Goal: Information Seeking & Learning: Find specific page/section

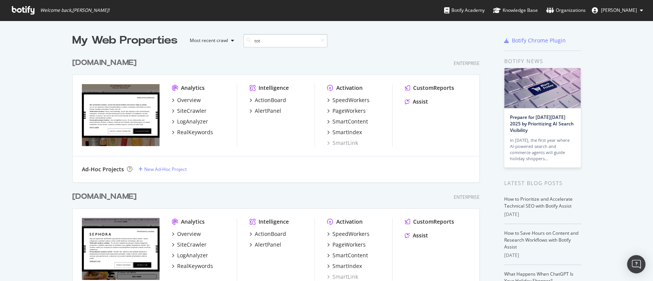
scroll to position [147, 406]
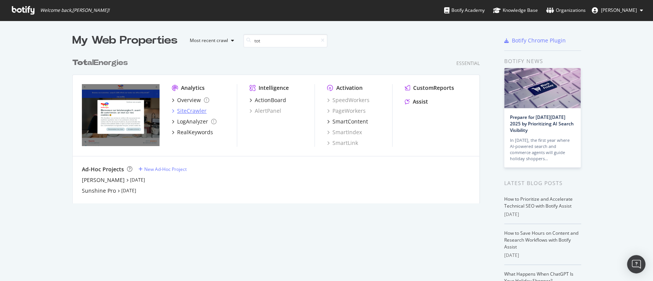
type input "tot"
click at [182, 110] on div "SiteCrawler" at bounding box center [191, 111] width 29 height 8
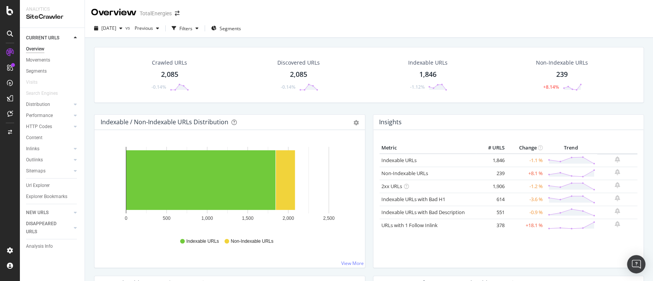
drag, startPoint x: 44, startPoint y: 183, endPoint x: 220, endPoint y: 169, distance: 177.3
click at [44, 183] on div "Url Explorer" at bounding box center [38, 186] width 24 height 8
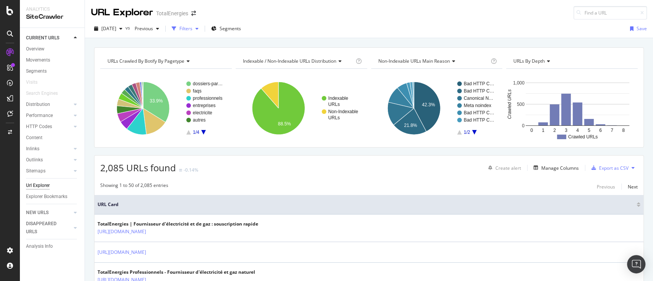
click at [202, 27] on div "button" at bounding box center [196, 28] width 9 height 5
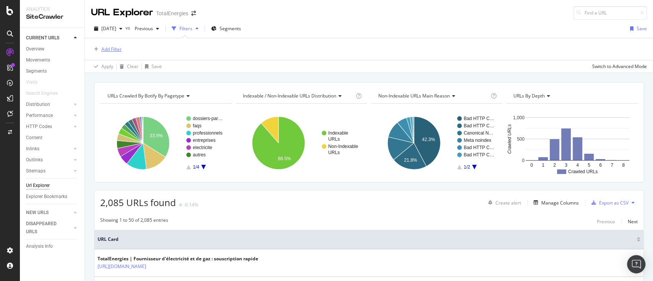
click at [115, 52] on div "Add Filter" at bounding box center [111, 49] width 20 height 7
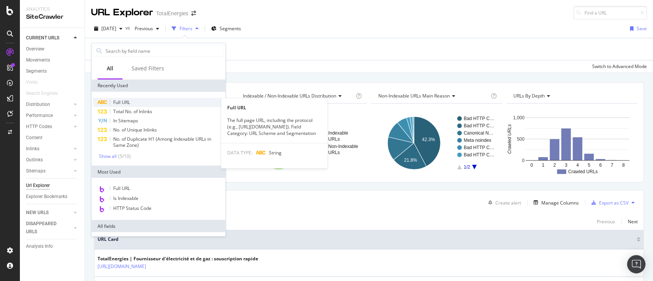
click at [122, 99] on span "Full URL" at bounding box center [121, 102] width 17 height 7
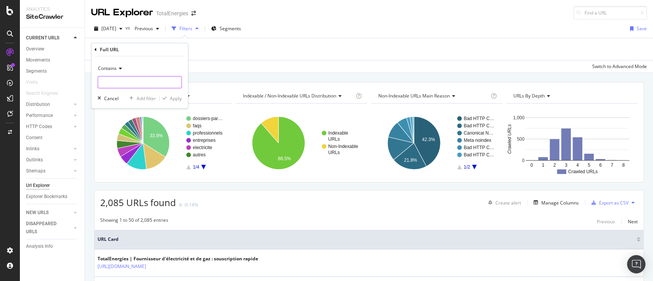
click at [130, 87] on input "text" at bounding box center [139, 82] width 83 height 12
paste input "[URL][DOMAIN_NAME]"
type input "[URL][DOMAIN_NAME]"
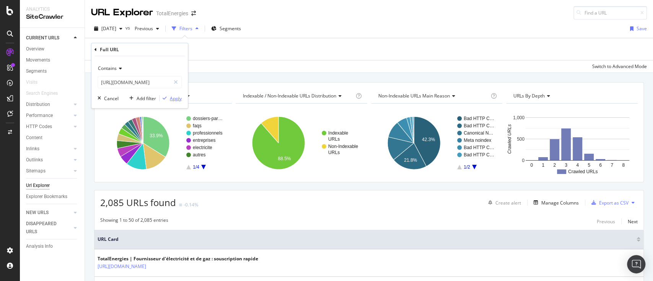
click at [175, 98] on div "Apply" at bounding box center [176, 98] width 12 height 7
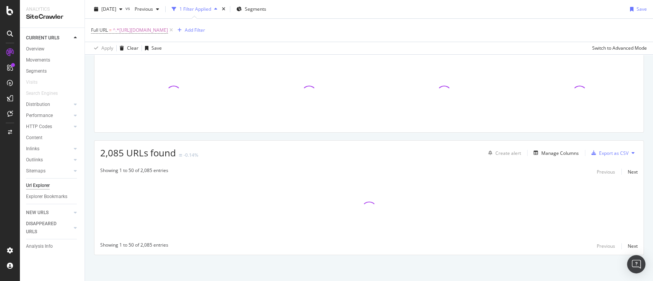
scroll to position [51, 0]
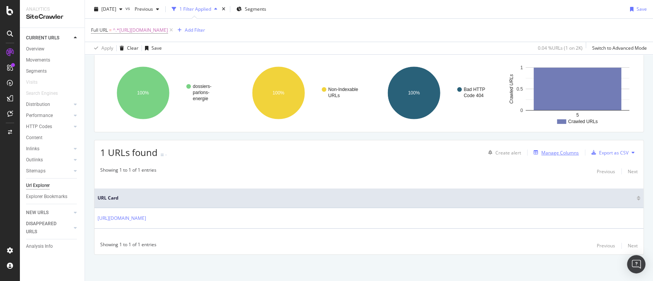
click at [561, 155] on div "Manage Columns" at bounding box center [559, 153] width 37 height 7
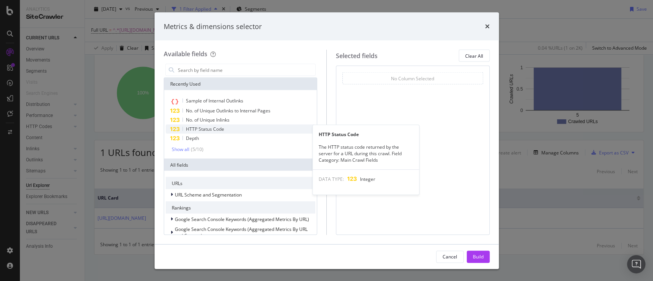
click at [248, 125] on div "HTTP Status Code" at bounding box center [241, 129] width 150 height 9
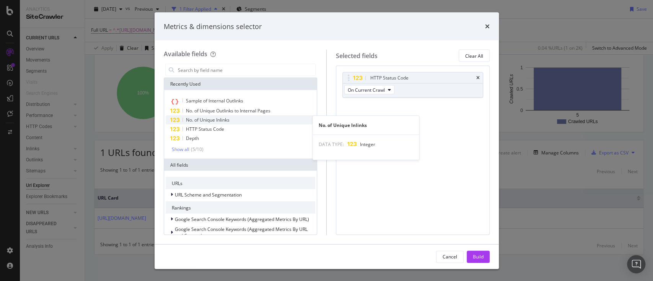
click at [233, 120] on div "No. of Unique Inlinks" at bounding box center [241, 120] width 150 height 9
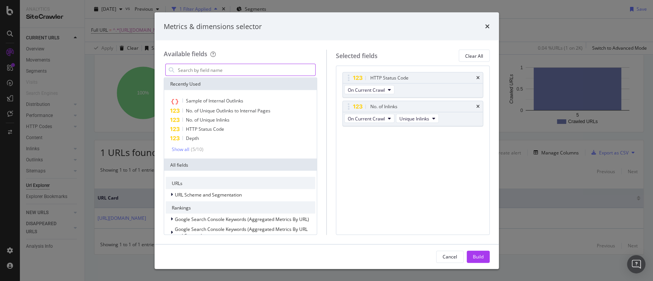
click at [279, 69] on input "modal" at bounding box center [246, 69] width 139 height 11
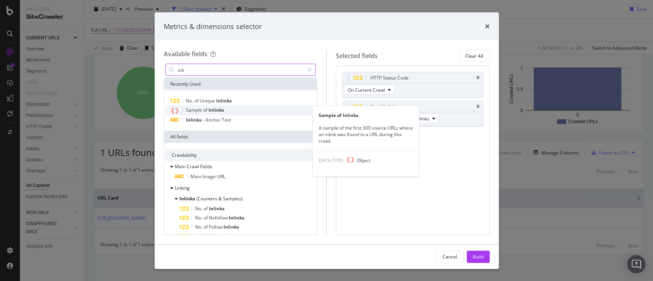
type input "inli"
click at [249, 108] on div "Sample of Inlinks" at bounding box center [241, 111] width 150 height 10
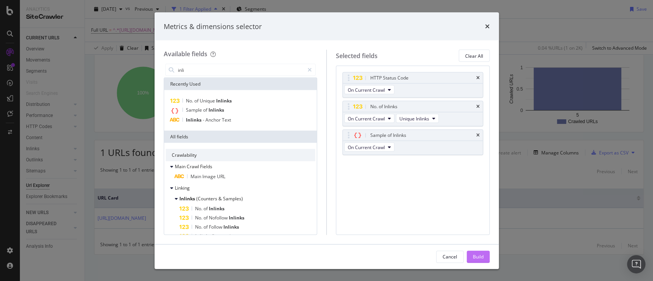
click at [482, 251] on div "Build" at bounding box center [478, 256] width 11 height 11
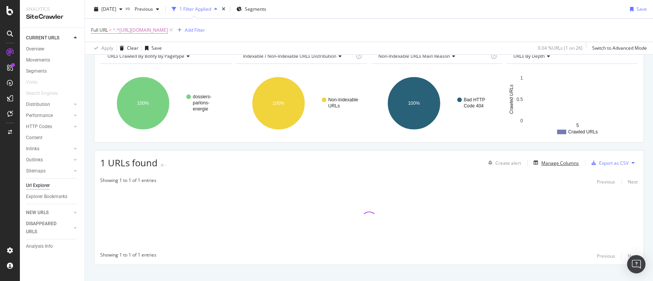
scroll to position [51, 0]
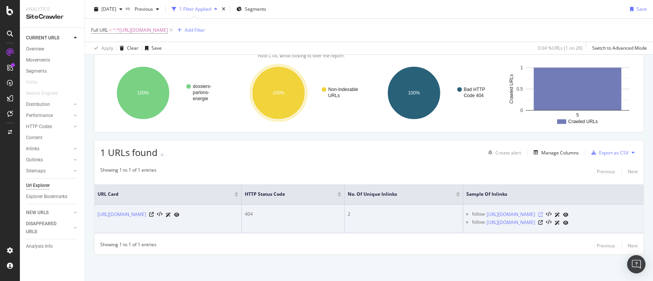
click at [543, 217] on icon at bounding box center [540, 214] width 5 height 5
click at [543, 225] on icon at bounding box center [540, 222] width 5 height 5
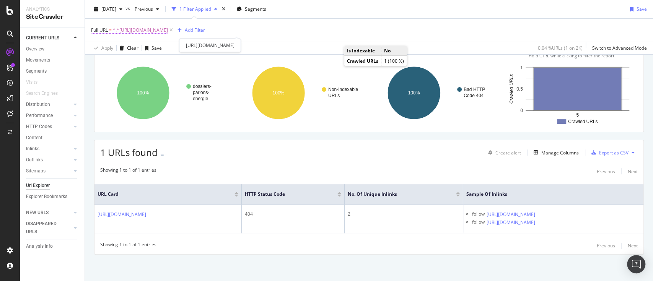
click at [166, 27] on span "^.*[URL][DOMAIN_NAME]" at bounding box center [140, 30] width 55 height 11
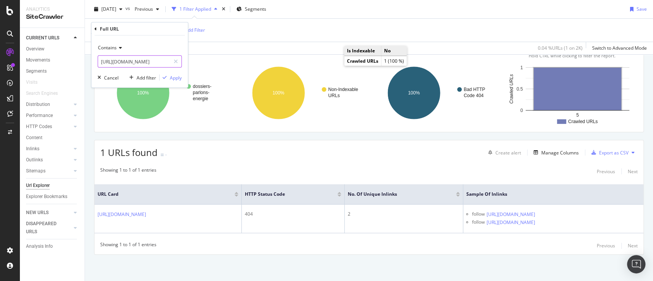
click at [122, 59] on input "[URL][DOMAIN_NAME]" at bounding box center [134, 61] width 72 height 12
paste input "comprendre-le-marche-de-l-energie/cspe-la-contribution-au-service-public-de-l-e…"
type input "[URL][DOMAIN_NAME]"
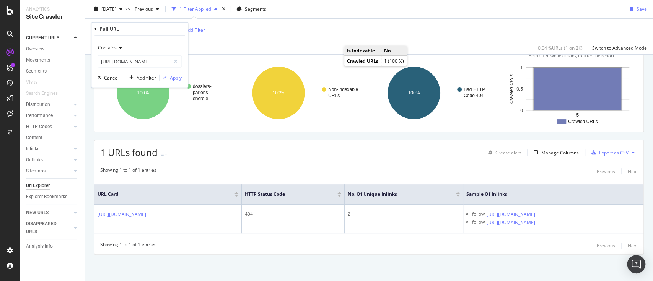
click at [170, 78] on div "Apply" at bounding box center [176, 77] width 12 height 7
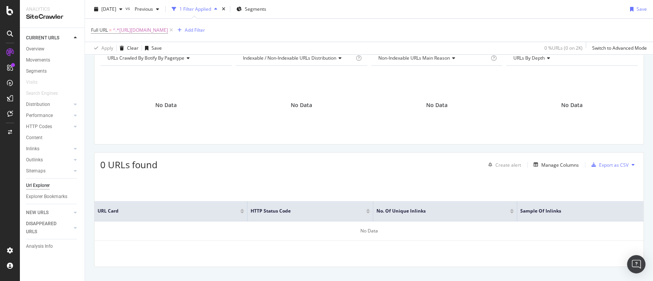
scroll to position [51, 0]
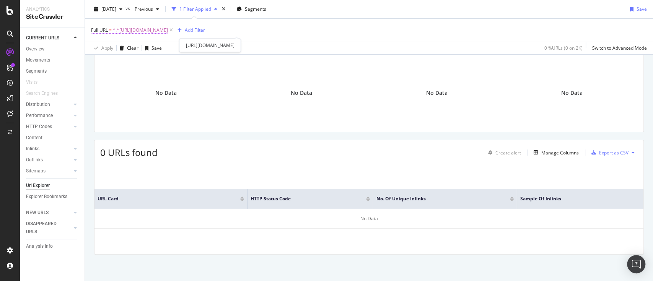
click at [168, 31] on span "^.*[URL][DOMAIN_NAME]" at bounding box center [140, 30] width 55 height 11
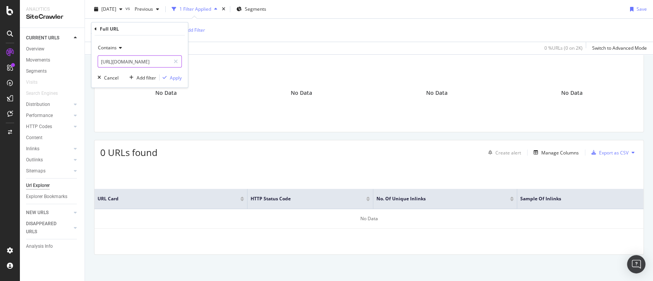
click at [140, 63] on input "[URL][DOMAIN_NAME]" at bounding box center [134, 61] width 72 height 12
paste input "logement/les-aides-financieres-pour-l-eco-renovation"
type input "[URL][DOMAIN_NAME]"
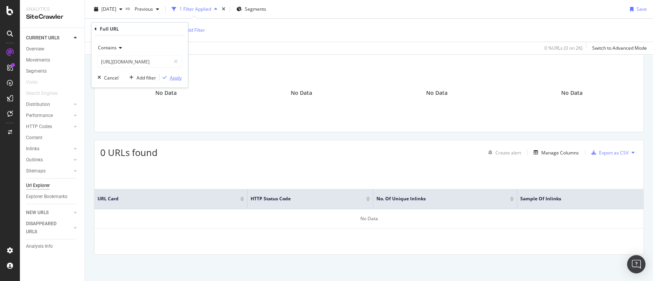
click at [176, 80] on div "Apply" at bounding box center [176, 77] width 12 height 7
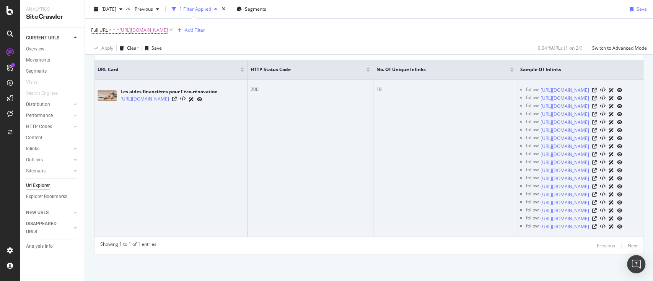
scroll to position [255, 0]
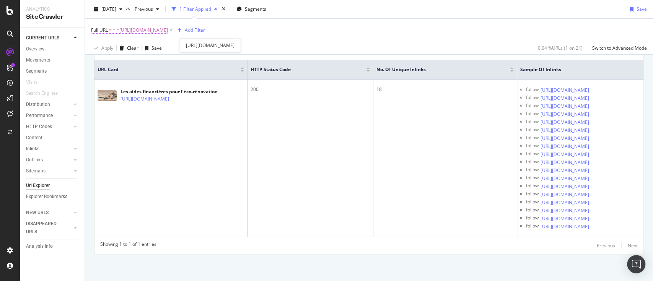
click at [168, 27] on span "^.*[URL][DOMAIN_NAME]" at bounding box center [140, 30] width 55 height 11
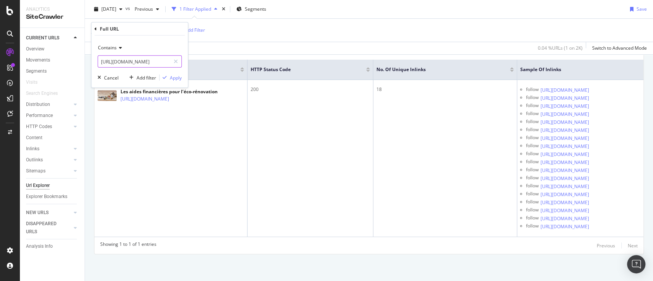
click at [130, 60] on input "[URL][DOMAIN_NAME]" at bounding box center [134, 61] width 72 height 12
paste input "comprendre-le-marche-de-l-energie/baisse-du-prix-du-gaz-au-[DATE]-causes-et-per…"
type input "[URL][DOMAIN_NAME][DATE]"
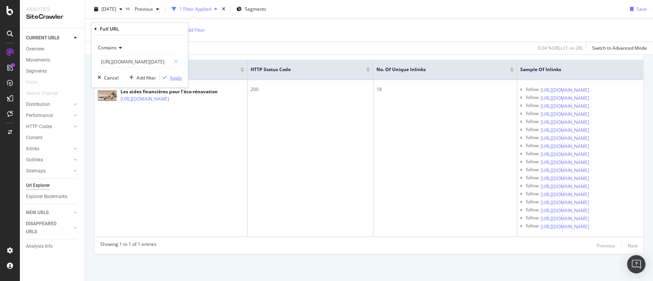
click at [179, 78] on div "Apply" at bounding box center [176, 77] width 12 height 7
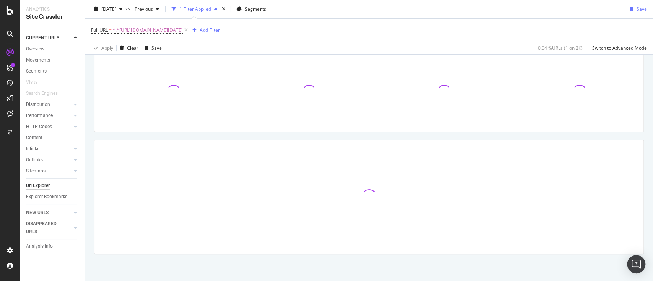
scroll to position [51, 0]
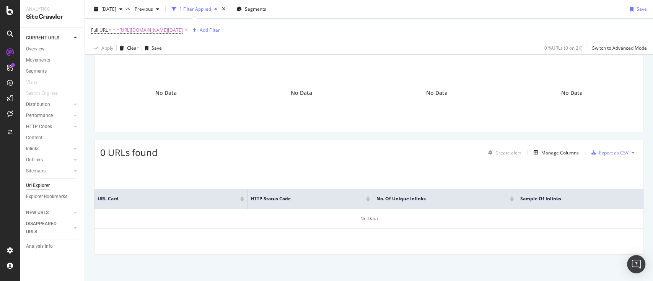
click at [292, 173] on div "URL Card HTTP Status Code No. of Unique Inlinks Sample of Inlinks No Data" at bounding box center [369, 208] width 549 height 91
click at [183, 29] on span "^.*[URL][DOMAIN_NAME][DATE]" at bounding box center [148, 30] width 70 height 11
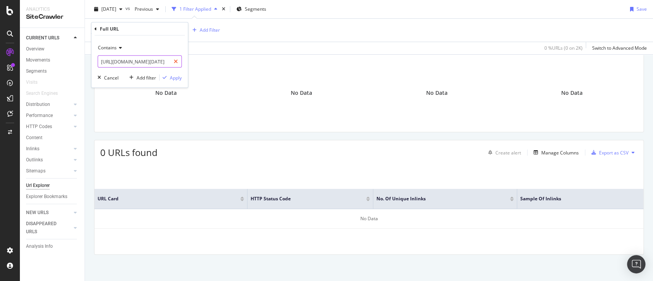
click at [175, 61] on icon at bounding box center [176, 61] width 4 height 5
click at [158, 61] on input "text" at bounding box center [139, 61] width 83 height 12
paste input "[URL][DOMAIN_NAME]"
type input "[URL][DOMAIN_NAME]"
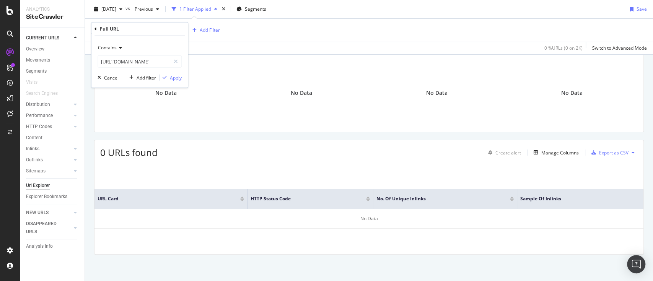
scroll to position [0, 0]
click at [175, 81] on div "Apply" at bounding box center [176, 77] width 12 height 7
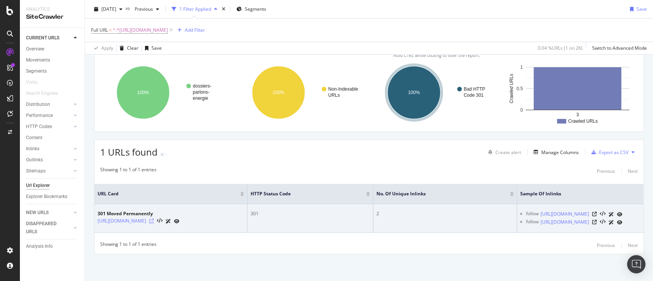
click at [154, 219] on icon at bounding box center [151, 221] width 5 height 5
click at [597, 212] on icon at bounding box center [594, 214] width 5 height 5
click at [597, 220] on icon at bounding box center [594, 222] width 5 height 5
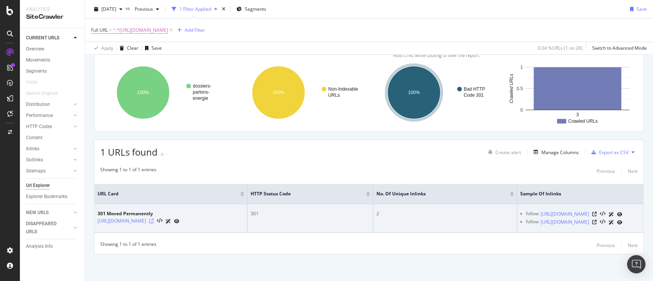
click at [154, 219] on icon at bounding box center [151, 221] width 5 height 5
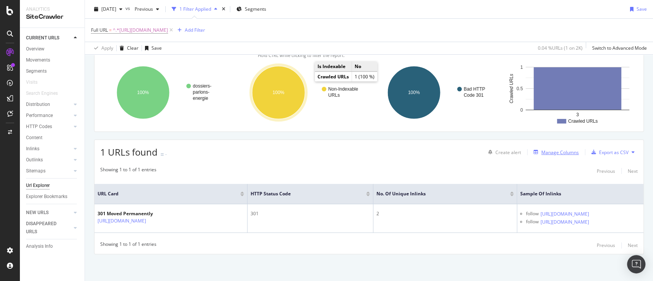
click at [560, 149] on div "Manage Columns" at bounding box center [559, 152] width 37 height 7
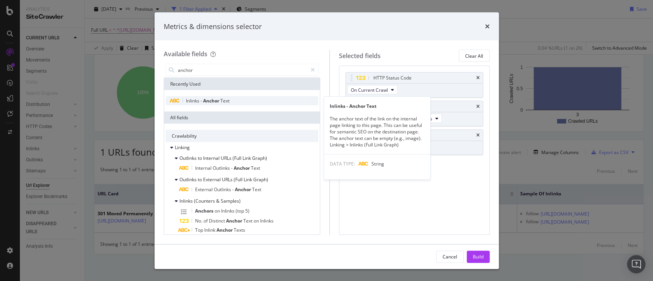
type input "anchor"
click at [224, 98] on span "Text" at bounding box center [224, 101] width 9 height 7
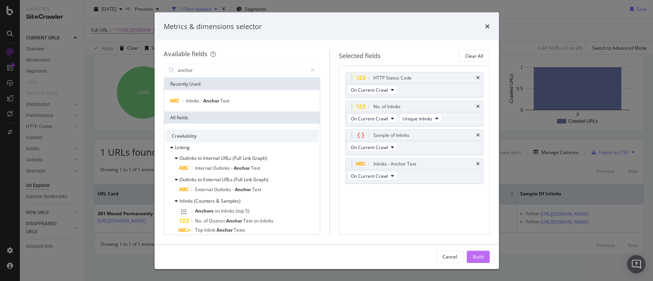
click at [476, 254] on div "Build" at bounding box center [478, 256] width 11 height 7
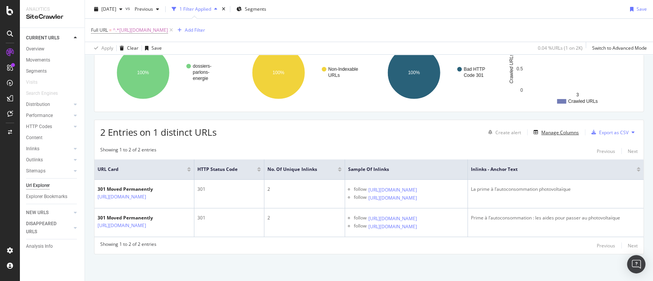
scroll to position [122, 0]
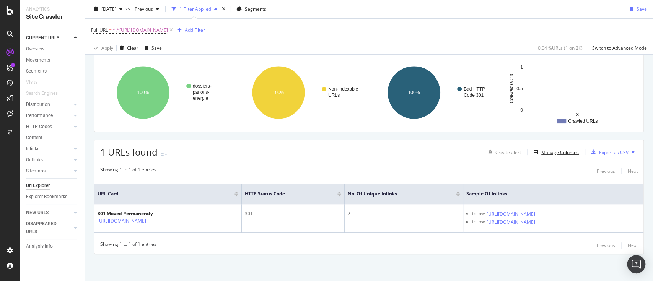
scroll to position [64, 0]
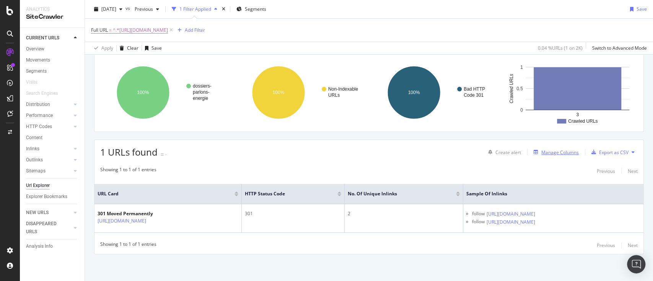
click at [556, 149] on div "Manage Columns" at bounding box center [559, 152] width 37 height 7
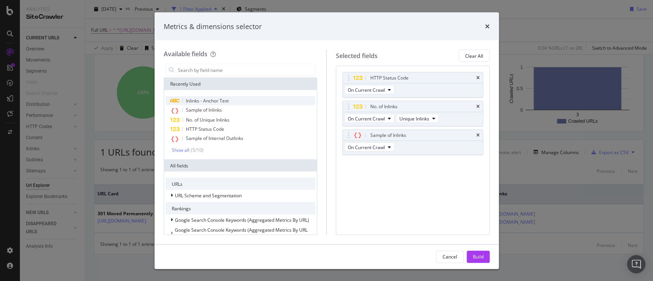
click at [218, 99] on span "Inlinks - Anchor Text" at bounding box center [207, 101] width 43 height 7
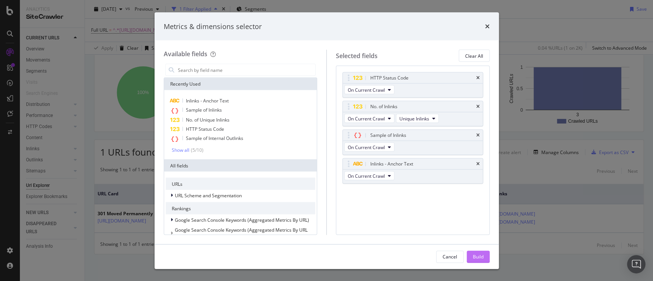
click at [477, 254] on div "Build" at bounding box center [478, 256] width 11 height 7
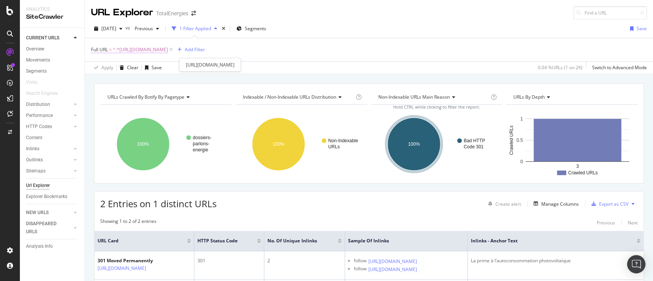
click at [168, 50] on span "^.*[URL][DOMAIN_NAME]" at bounding box center [140, 49] width 55 height 11
click at [125, 76] on input "[URL][DOMAIN_NAME]" at bounding box center [134, 81] width 72 height 12
paste input "la-loi-de-transition-energetique-quels-enjeux"
type input "[URL][DOMAIN_NAME]"
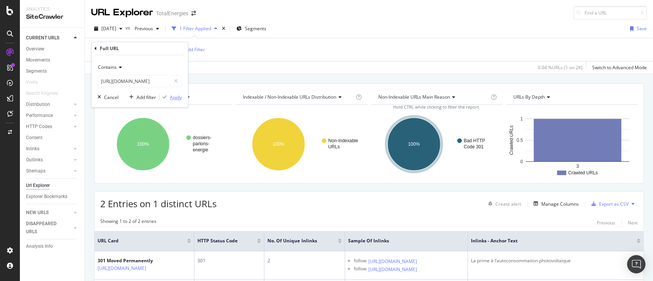
scroll to position [0, 0]
click at [174, 94] on div "Apply" at bounding box center [176, 97] width 12 height 7
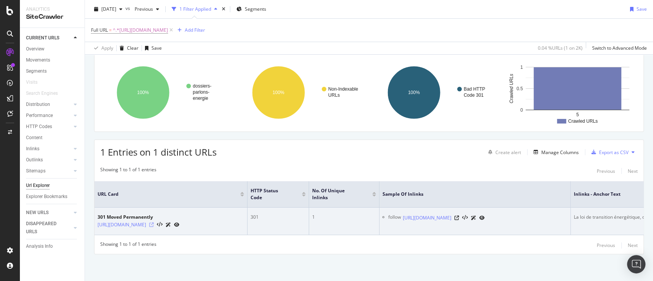
click at [154, 223] on icon at bounding box center [151, 225] width 5 height 5
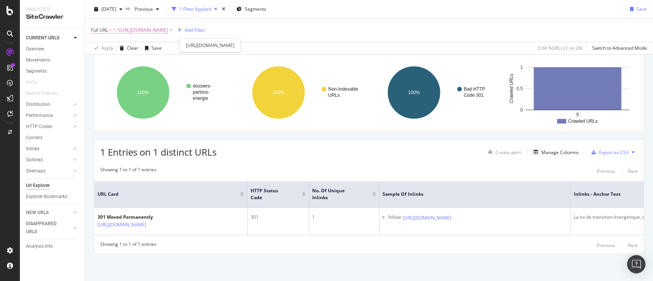
click at [168, 29] on span "^.*[URL][DOMAIN_NAME]" at bounding box center [140, 30] width 55 height 11
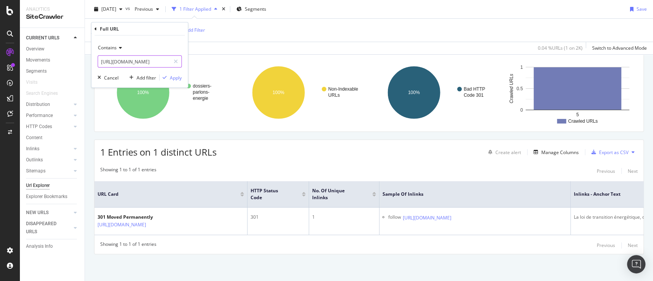
click at [159, 65] on input "[URL][DOMAIN_NAME]" at bounding box center [134, 61] width 72 height 12
paste input "energie-renouvelable/quelle-est-la-rentabilite-du-photovoltaique"
type input "[URL][DOMAIN_NAME]"
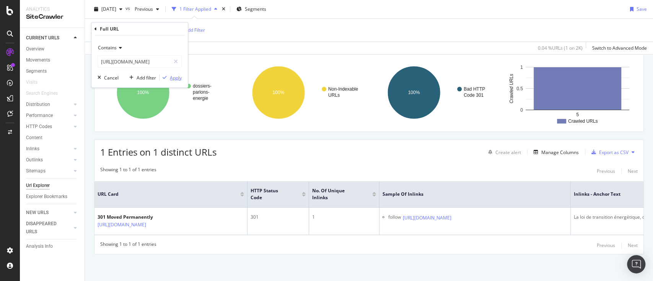
click at [174, 74] on div "Apply" at bounding box center [176, 77] width 12 height 7
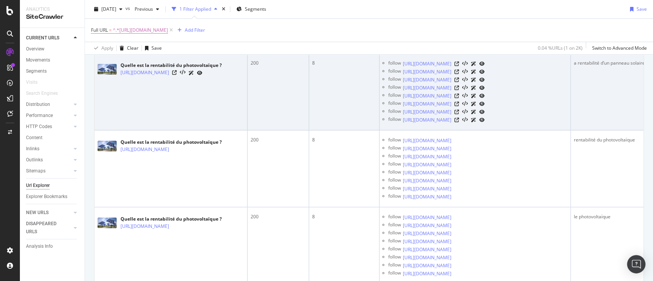
scroll to position [153, 0]
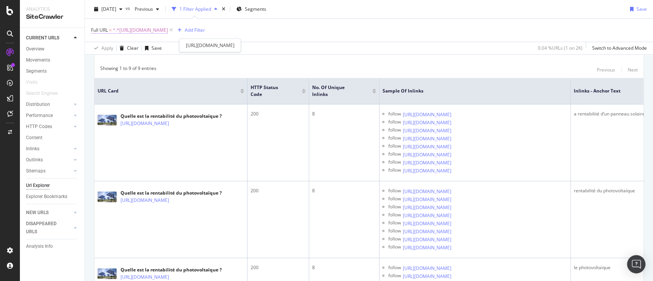
click at [168, 29] on span "^.*[URL][DOMAIN_NAME]" at bounding box center [140, 30] width 55 height 11
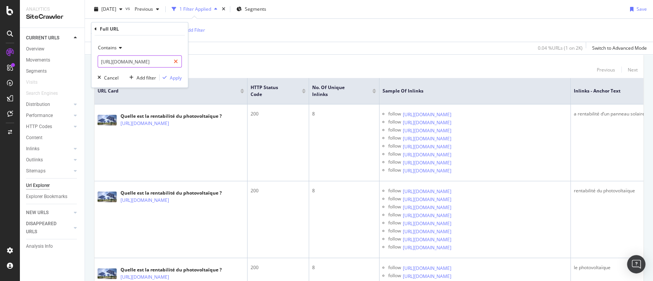
click at [178, 59] on icon at bounding box center [176, 61] width 4 height 5
click at [165, 58] on input "text" at bounding box center [139, 61] width 83 height 12
paste input "[URL][DOMAIN_NAME]"
type input "[URL][DOMAIN_NAME]"
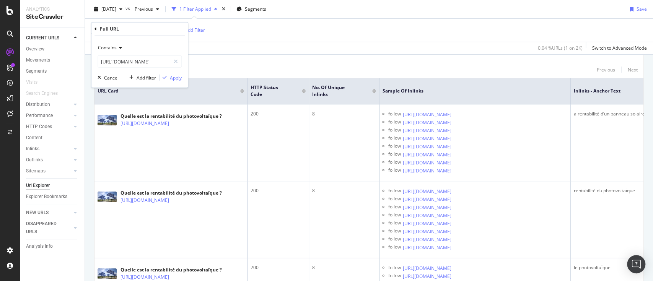
click at [176, 75] on div "Apply" at bounding box center [176, 77] width 12 height 7
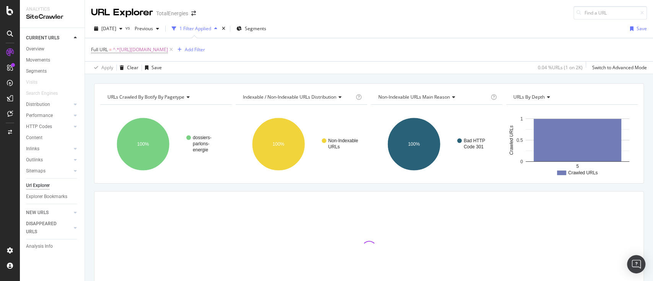
click at [91, 148] on div "URLs Crawled By Botify By pagetype Chart (by Value) Table Expand Export as CSV …" at bounding box center [369, 207] width 568 height 249
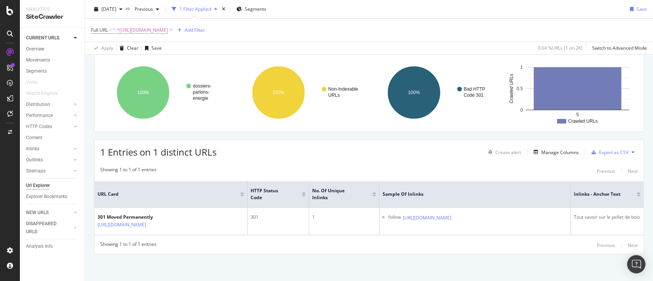
scroll to position [64, 0]
click at [168, 30] on span "^.*[URL][DOMAIN_NAME]" at bounding box center [140, 30] width 55 height 11
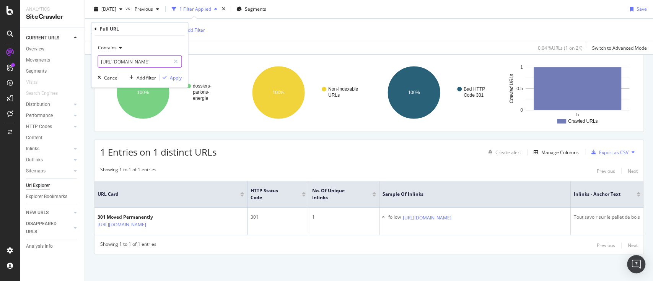
click at [140, 57] on input "[URL][DOMAIN_NAME]" at bounding box center [134, 61] width 72 height 12
click at [175, 62] on icon at bounding box center [176, 61] width 4 height 5
click at [160, 63] on input "text" at bounding box center [139, 61] width 83 height 12
paste input "[URL][DOMAIN_NAME]"
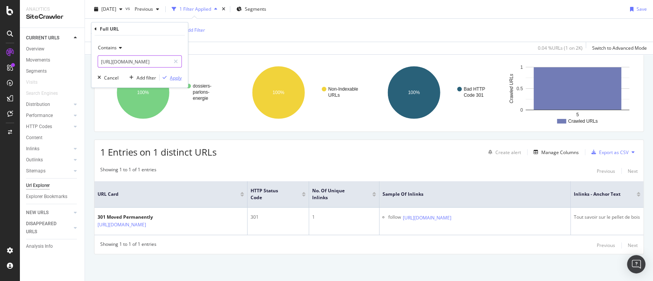
type input "[URL][DOMAIN_NAME]"
click at [170, 75] on div "Apply" at bounding box center [176, 77] width 12 height 7
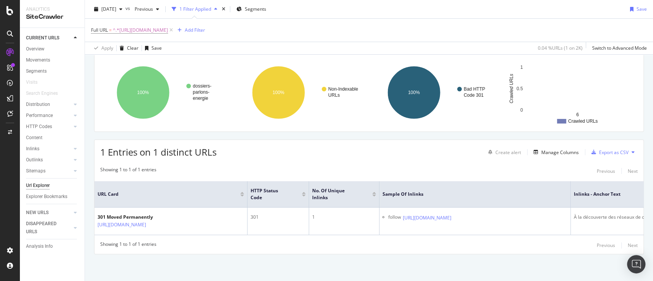
scroll to position [72, 0]
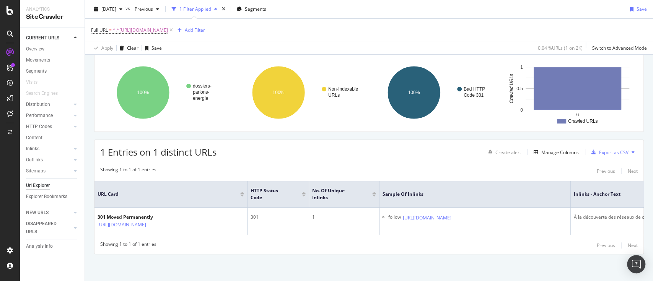
click at [561, 264] on div "URLs Crawled By Botify By pagetype Chart (by Value) Table Expand Export as CSV …" at bounding box center [369, 156] width 568 height 249
click at [168, 29] on span "^.*[URL][DOMAIN_NAME]" at bounding box center [140, 30] width 55 height 11
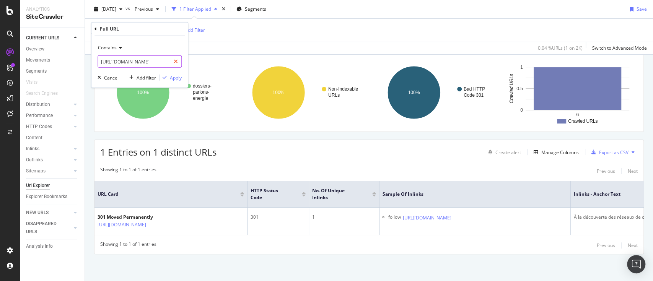
click at [179, 60] on div at bounding box center [175, 61] width 11 height 12
click at [153, 60] on input "text" at bounding box center [139, 61] width 83 height 12
paste input "[URL][DOMAIN_NAME]"
type input "[URL][DOMAIN_NAME]"
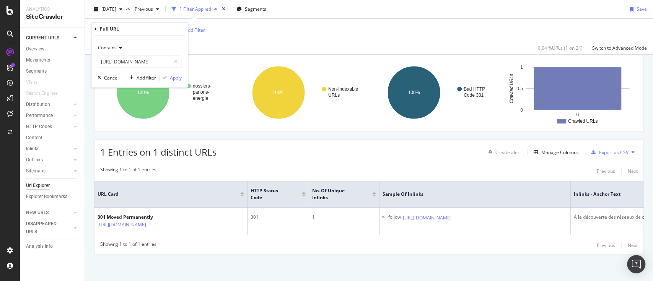
scroll to position [0, 0]
click at [170, 74] on div "Apply" at bounding box center [176, 77] width 12 height 7
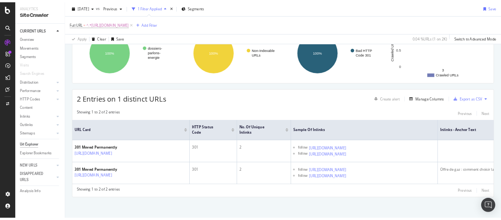
scroll to position [123, 0]
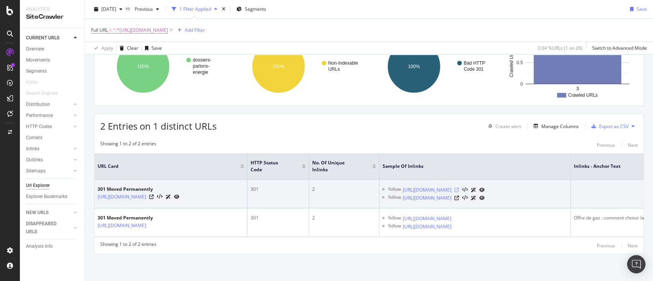
click at [459, 188] on icon at bounding box center [457, 190] width 5 height 5
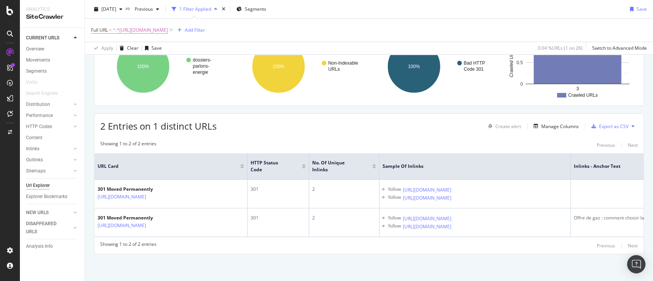
click at [324, 260] on div "URLs Crawled By Botify By pagetype Chart (by Value) Table Expand Export as CSV …" at bounding box center [369, 143] width 568 height 275
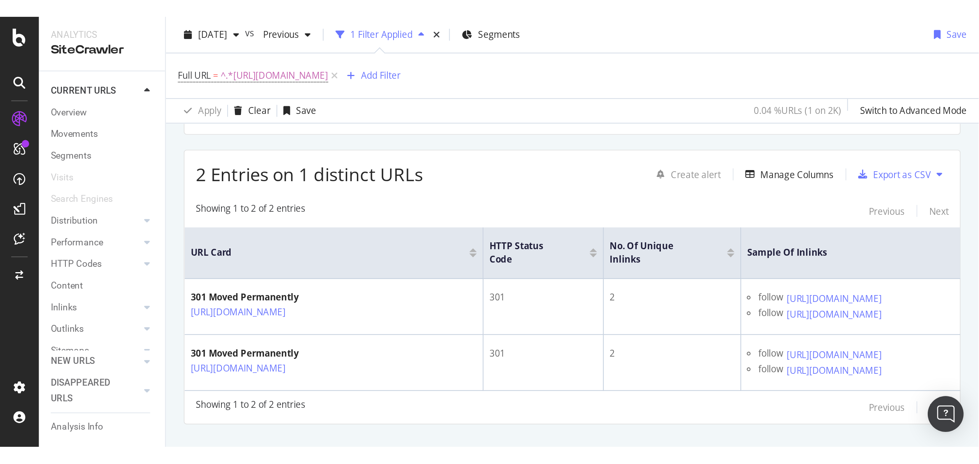
scroll to position [0, 0]
